Goal: Task Accomplishment & Management: Complete application form

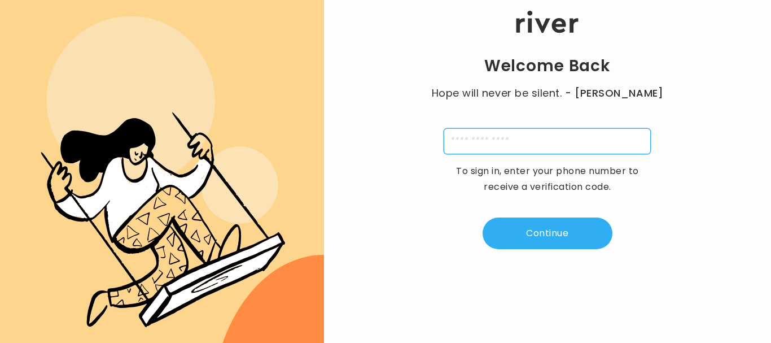
click at [555, 145] on input "tel" at bounding box center [547, 141] width 207 height 26
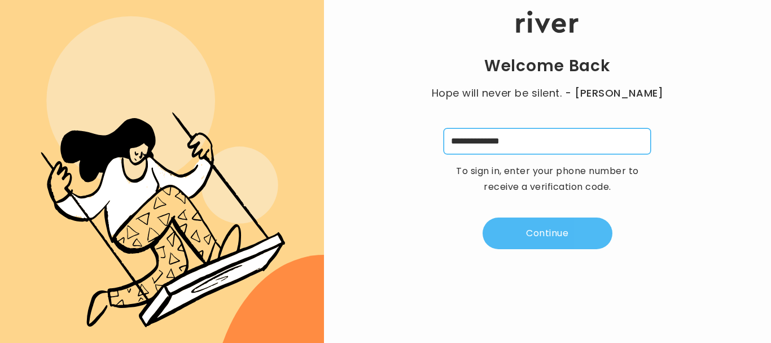
type input "**********"
click at [591, 238] on button "Continue" at bounding box center [547, 233] width 130 height 32
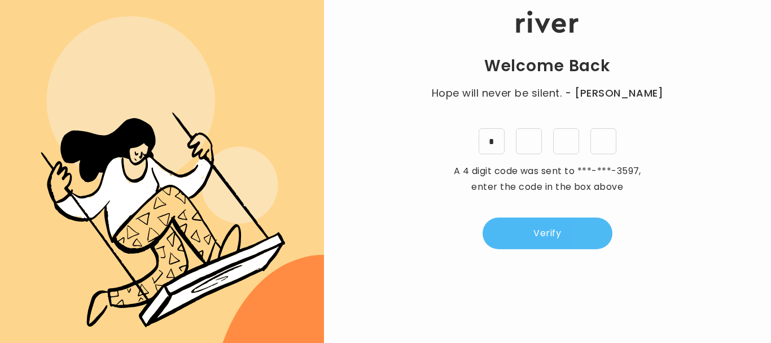
type input "*"
click at [582, 223] on button "Verify" at bounding box center [547, 233] width 130 height 32
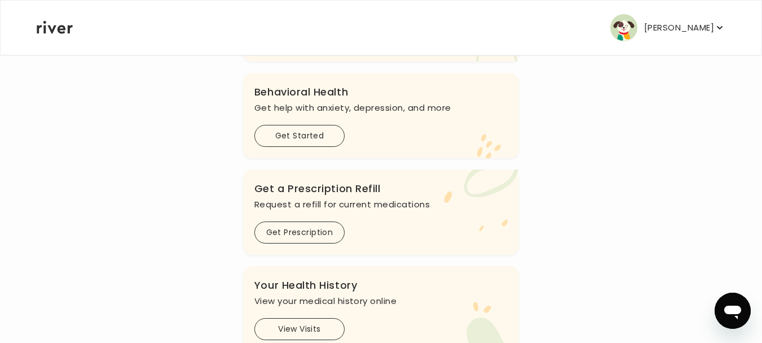
scroll to position [410, 0]
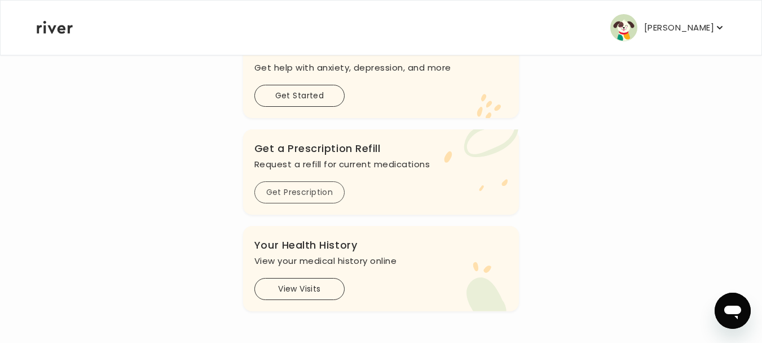
click at [304, 192] on button "Get Prescription" at bounding box center [300, 192] width 90 height 22
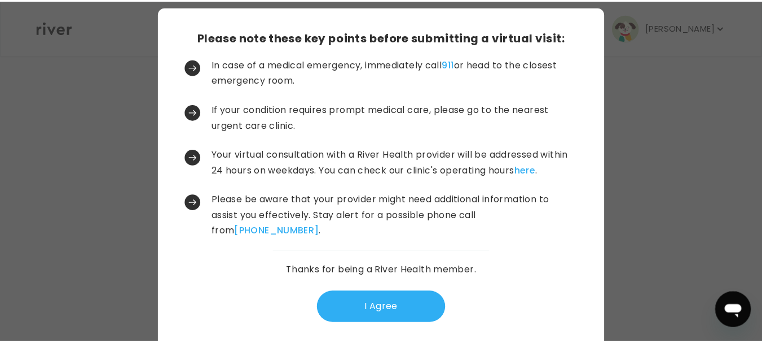
scroll to position [37, 0]
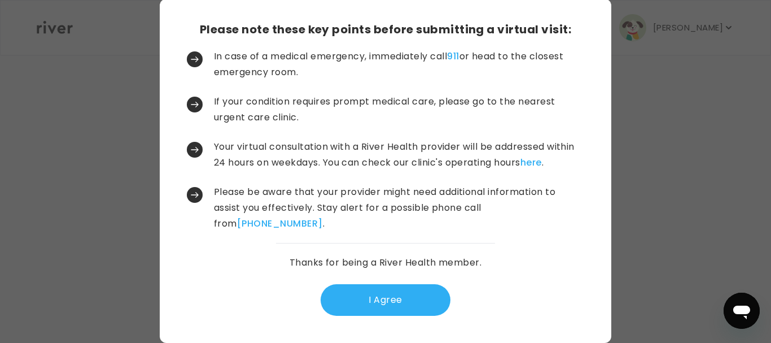
click at [377, 293] on button "I Agree" at bounding box center [386, 300] width 130 height 32
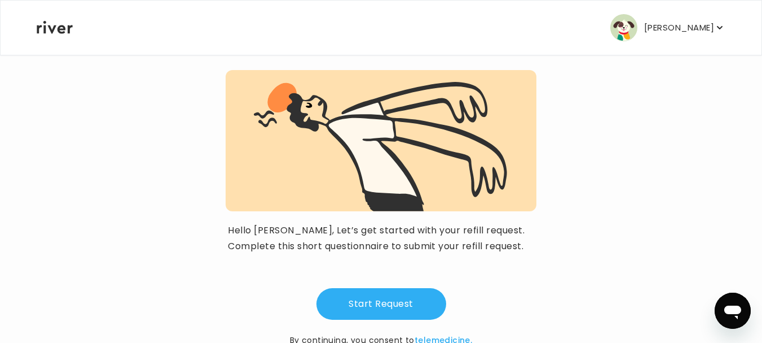
scroll to position [135, 0]
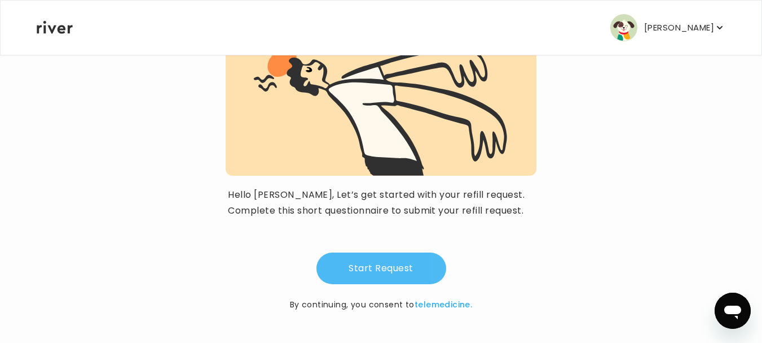
click at [399, 260] on button "Start Request" at bounding box center [382, 268] width 130 height 32
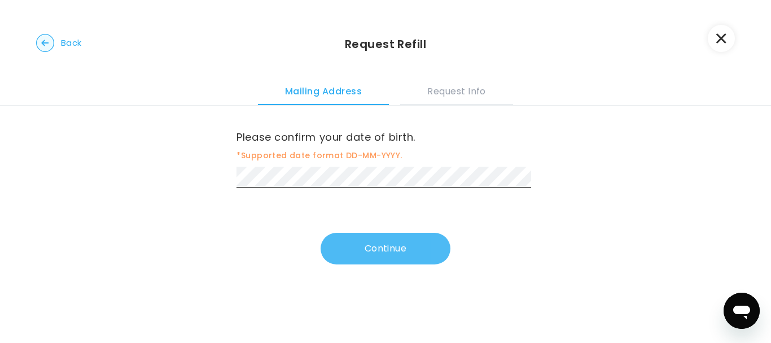
click at [374, 252] on button "Continue" at bounding box center [386, 248] width 130 height 32
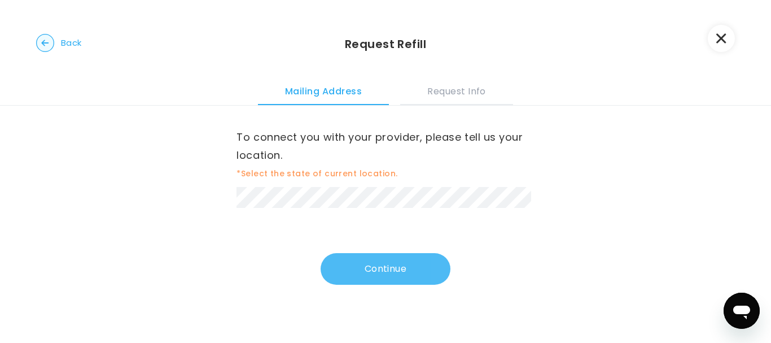
click at [399, 266] on button "Continue" at bounding box center [386, 269] width 130 height 32
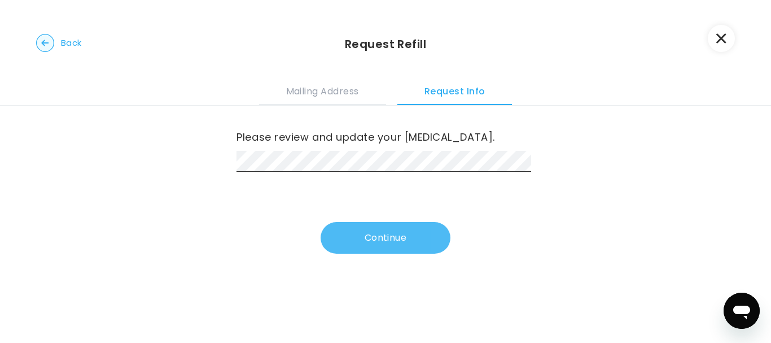
click at [402, 232] on button "Continue" at bounding box center [386, 238] width 130 height 32
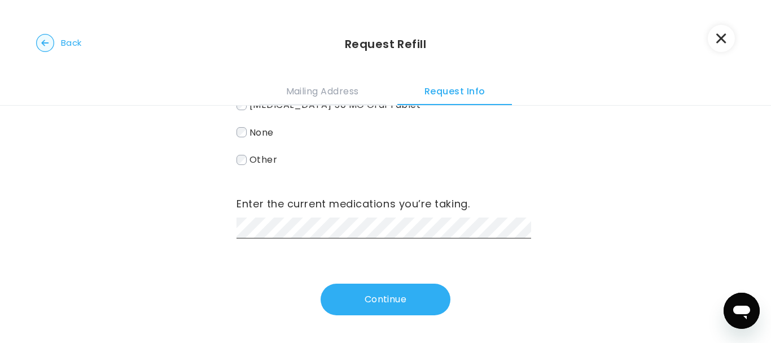
scroll to position [134, 0]
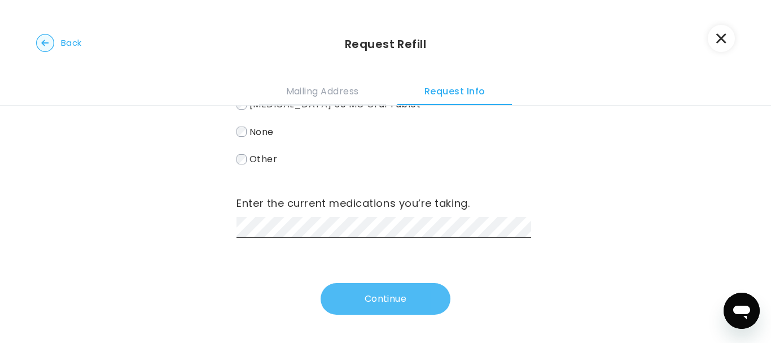
click at [388, 293] on button "Continue" at bounding box center [386, 299] width 130 height 32
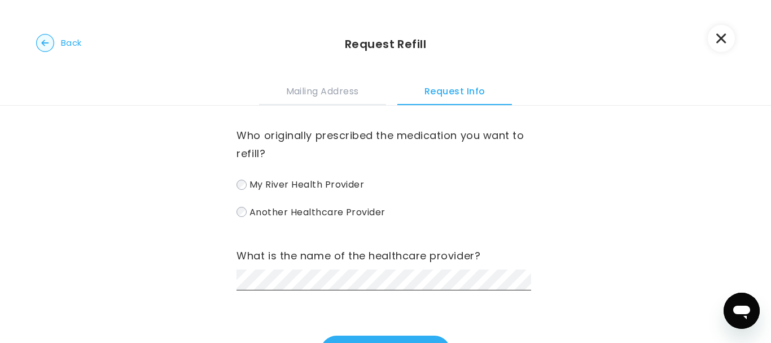
scroll to position [174, 0]
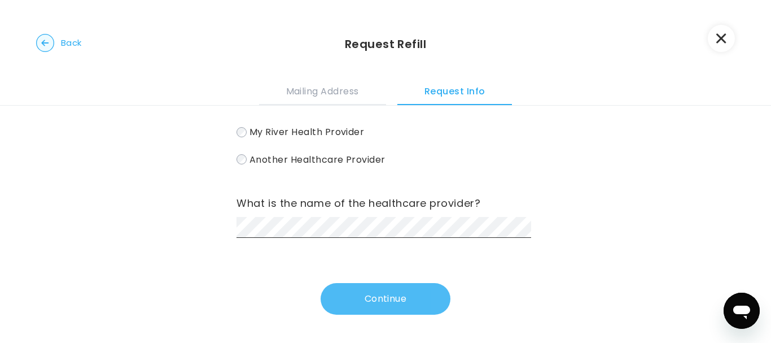
click at [395, 297] on button "Continue" at bounding box center [386, 299] width 130 height 32
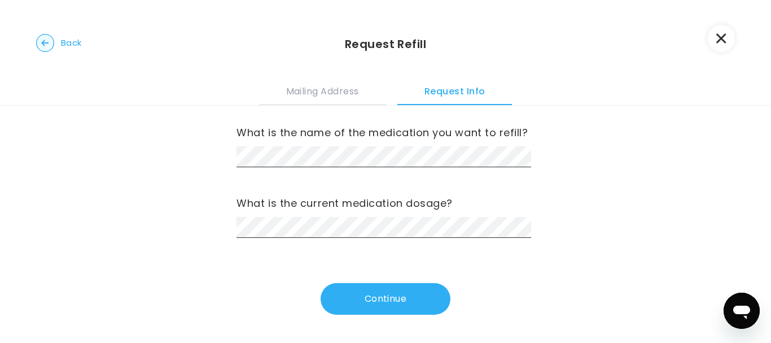
scroll to position [0, 0]
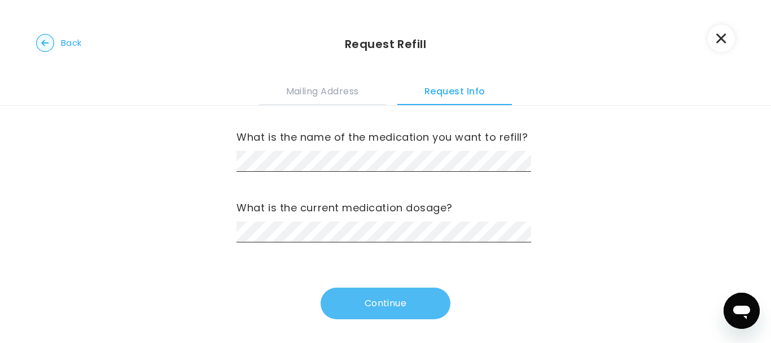
click at [353, 311] on button "Continue" at bounding box center [386, 303] width 130 height 32
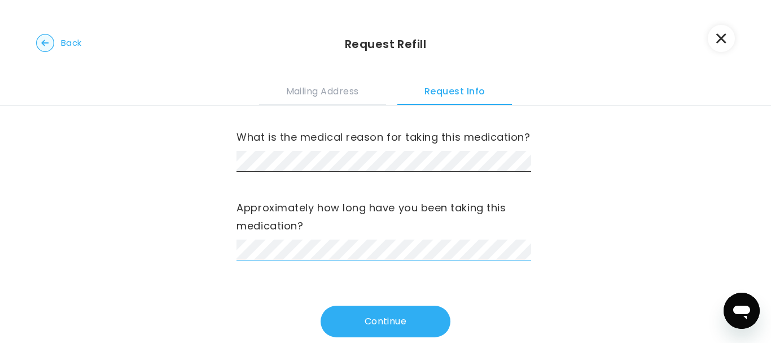
scroll to position [23, 0]
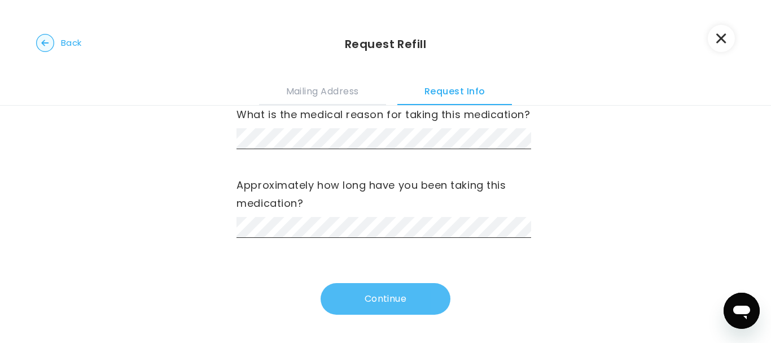
click at [408, 297] on button "Continue" at bounding box center [386, 299] width 130 height 32
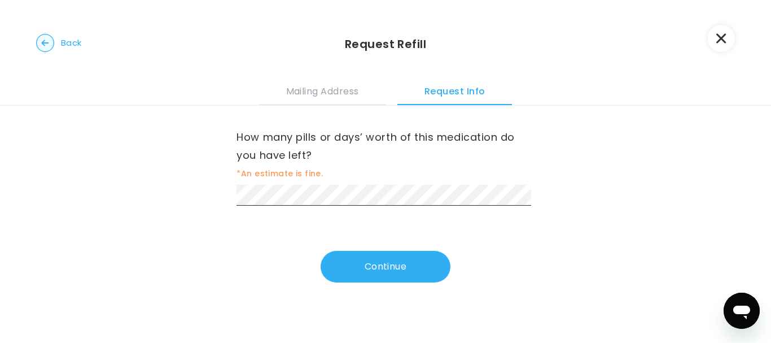
scroll to position [0, 0]
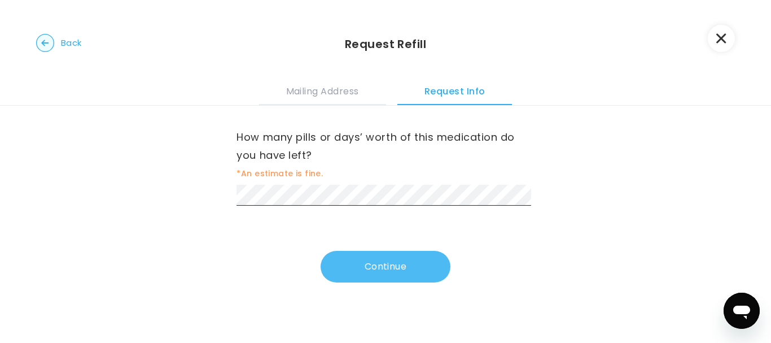
click at [412, 257] on button "Continue" at bounding box center [386, 267] width 130 height 32
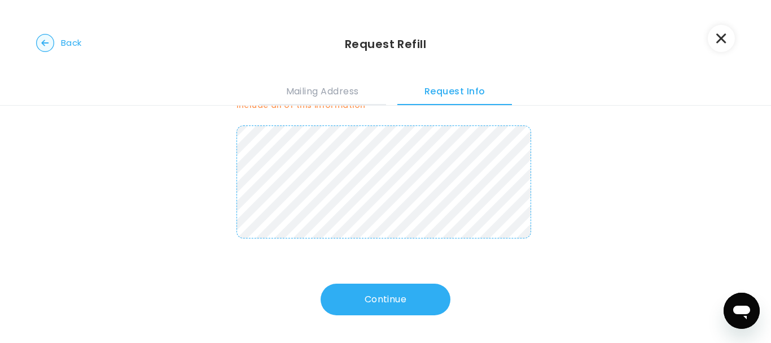
scroll to position [91, 0]
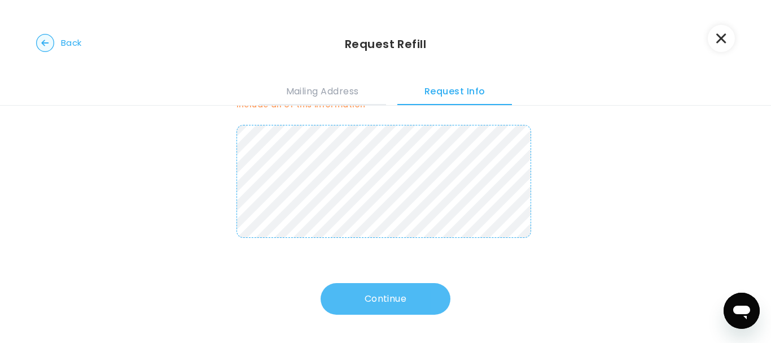
click at [375, 295] on button "Continue" at bounding box center [386, 299] width 130 height 32
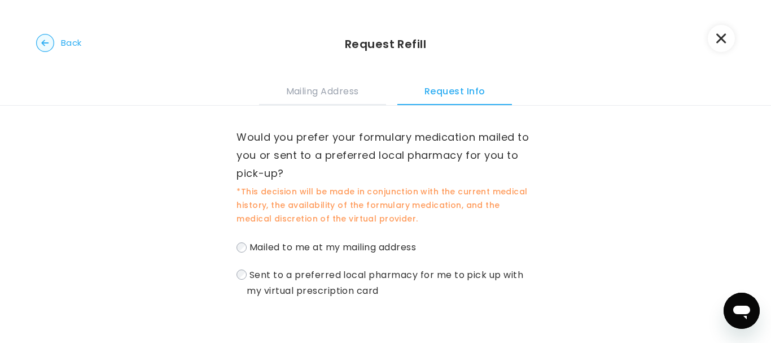
scroll to position [61, 0]
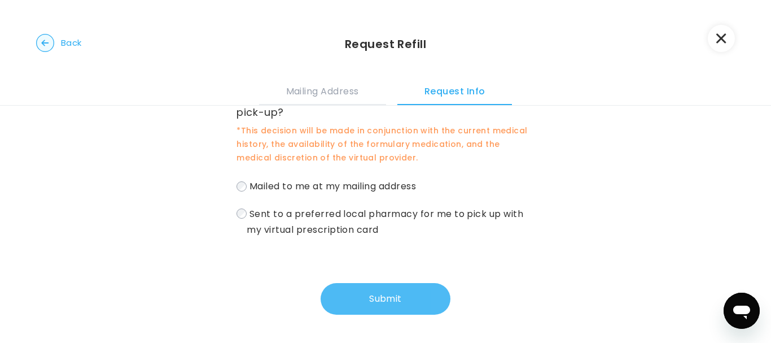
click at [398, 297] on button "Submit" at bounding box center [386, 299] width 130 height 32
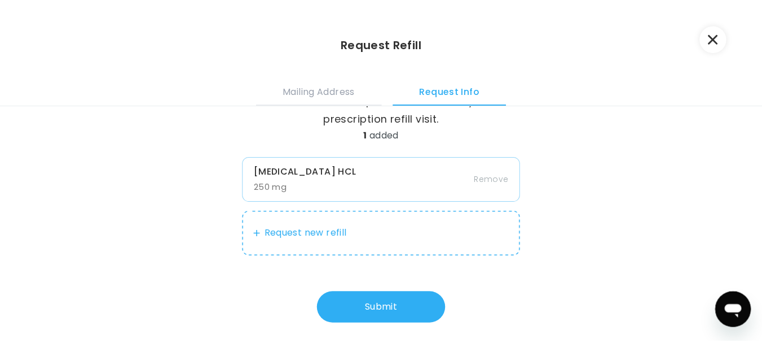
scroll to position [46, 0]
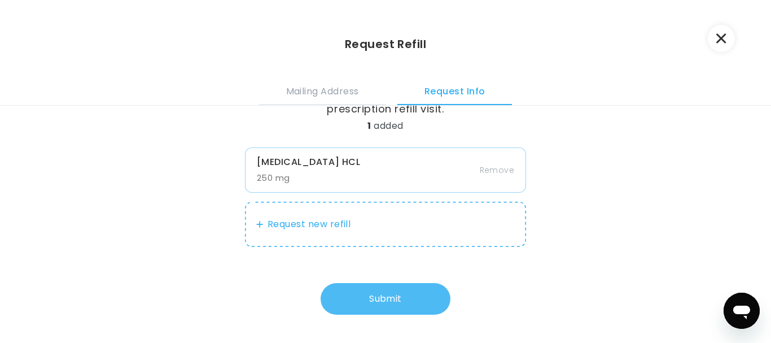
click at [385, 296] on button "Submit" at bounding box center [386, 299] width 130 height 32
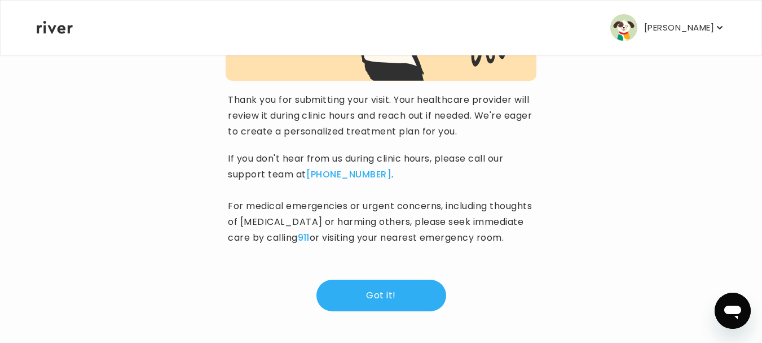
scroll to position [223, 0]
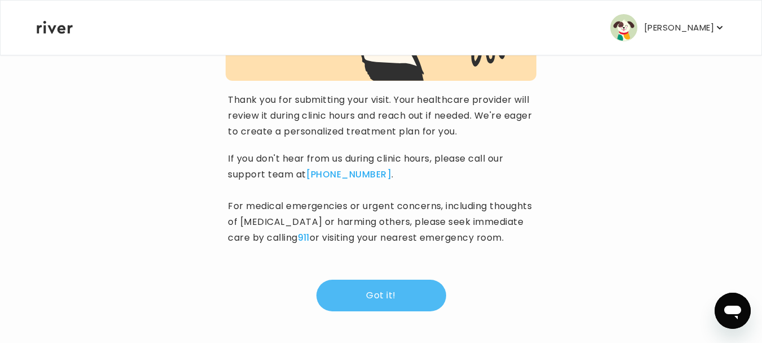
click at [388, 293] on button "Got it!" at bounding box center [382, 295] width 130 height 32
